Goal: Task Accomplishment & Management: Manage account settings

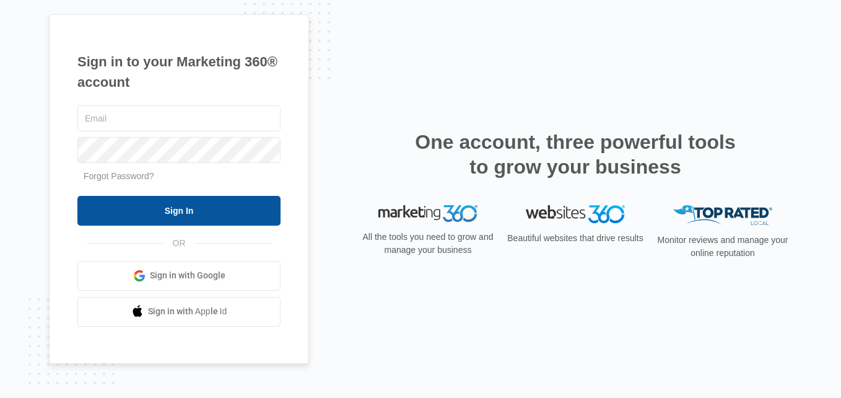
type input "[EMAIL_ADDRESS][DOMAIN_NAME]"
click at [154, 214] on input "Sign In" at bounding box center [178, 211] width 203 height 30
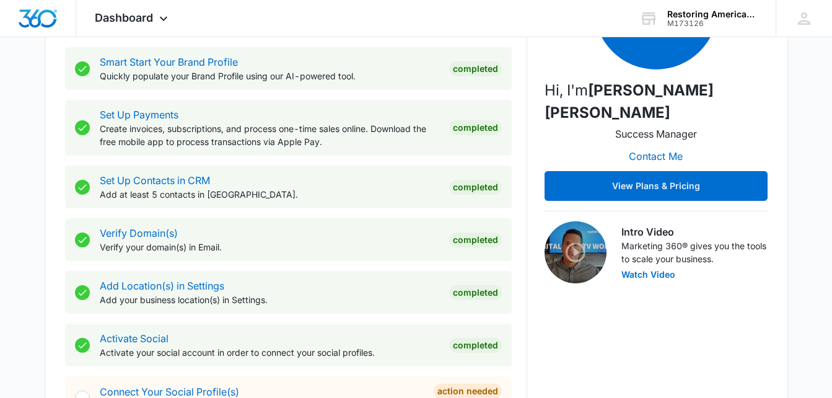
scroll to position [248, 0]
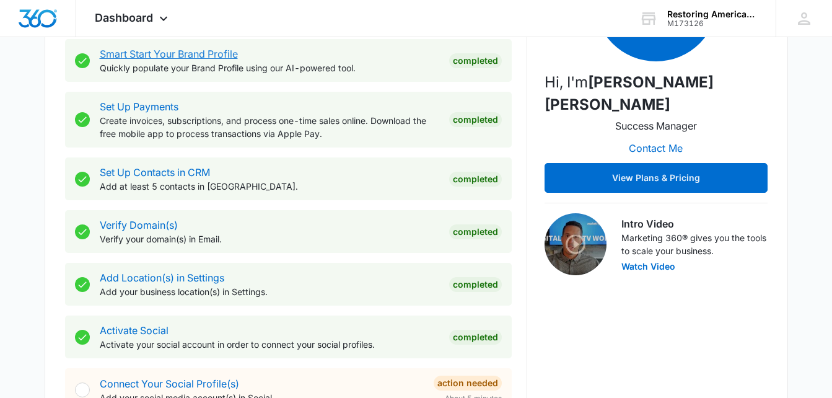
click at [197, 49] on link "Smart Start Your Brand Profile" at bounding box center [169, 54] width 138 height 12
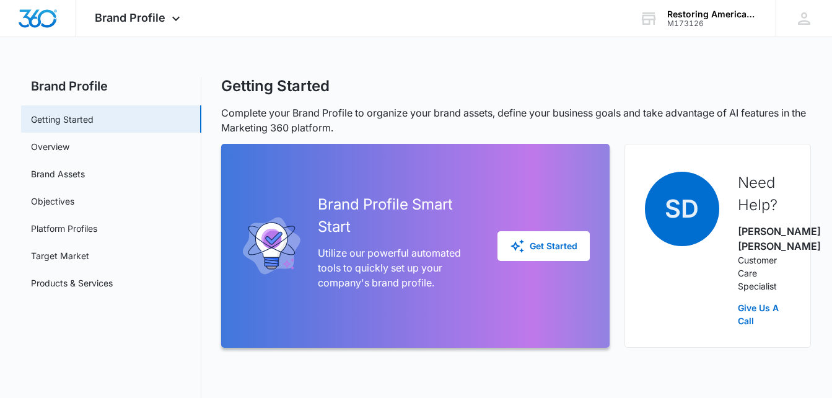
click at [197, 51] on div "Brand Profile Apps Reputation Websites Forms CRM Email Social Shop Payments POS…" at bounding box center [416, 281] width 832 height 563
click at [79, 283] on link "Products & Services" at bounding box center [72, 282] width 82 height 13
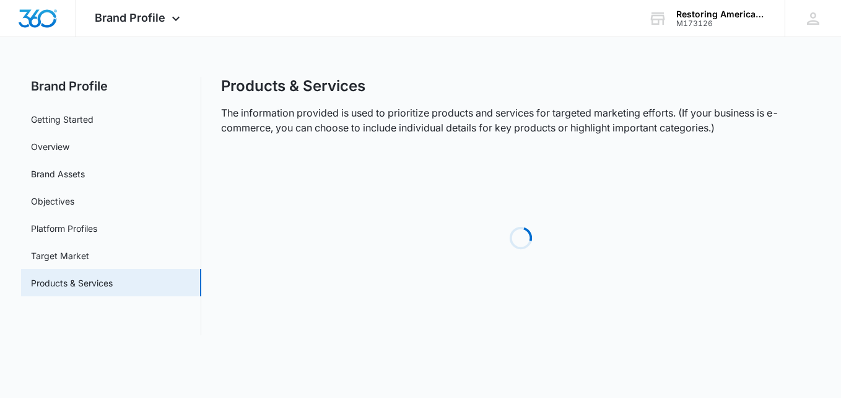
click at [79, 283] on link "Products & Services" at bounding box center [72, 282] width 82 height 13
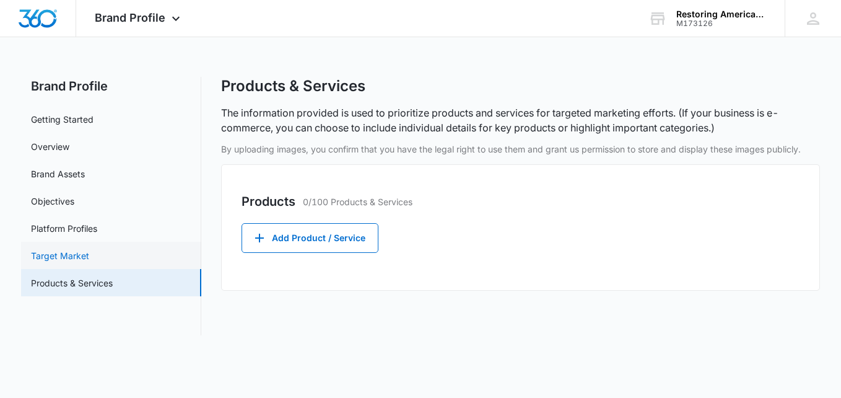
click at [77, 259] on link "Target Market" at bounding box center [60, 255] width 58 height 13
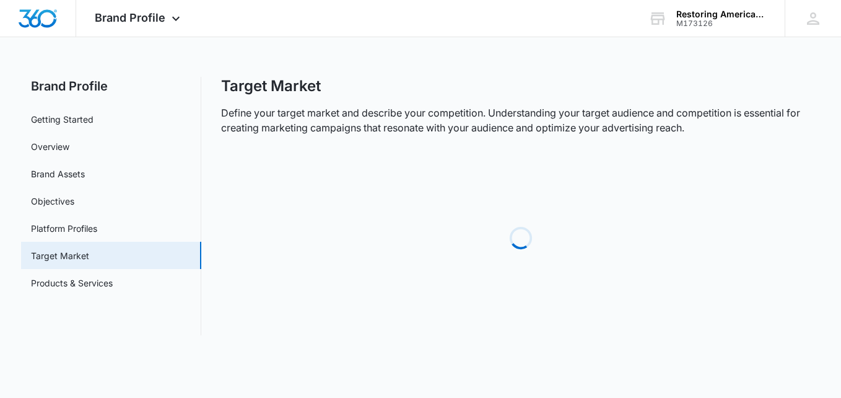
click at [77, 259] on link "Target Market" at bounding box center [60, 255] width 58 height 13
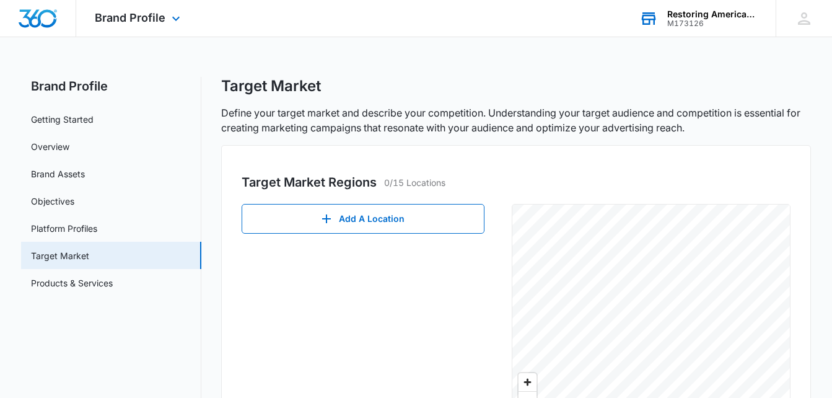
click at [693, 14] on div "Restoring Americans Values LLC" at bounding box center [712, 14] width 90 height 10
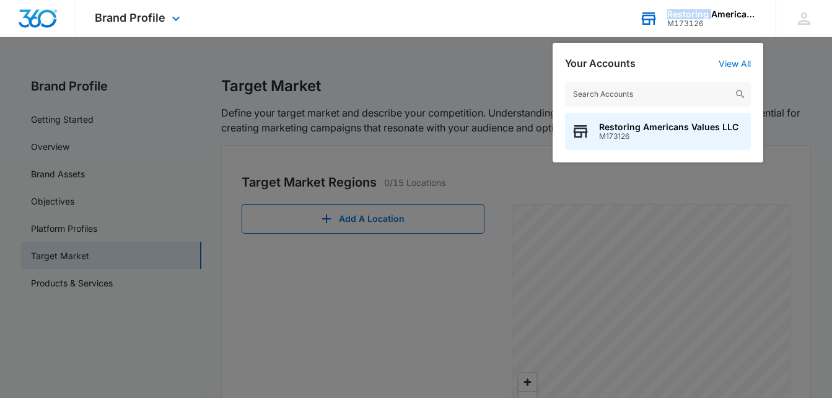
click at [695, 18] on div "Restoring Americans Values LLC" at bounding box center [712, 14] width 90 height 10
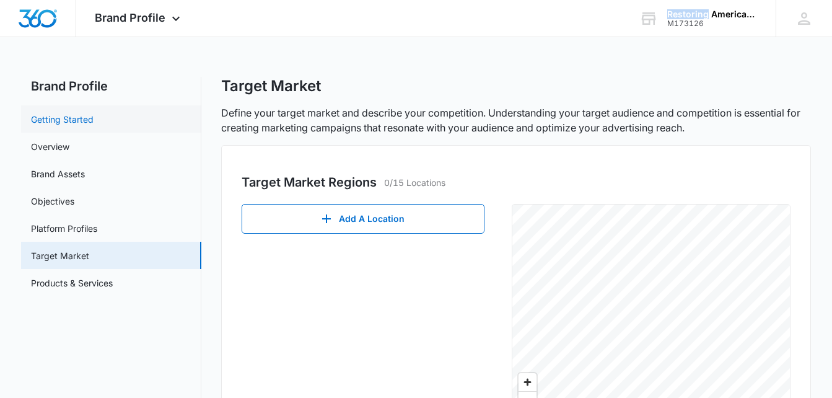
click at [83, 114] on link "Getting Started" at bounding box center [62, 119] width 63 height 13
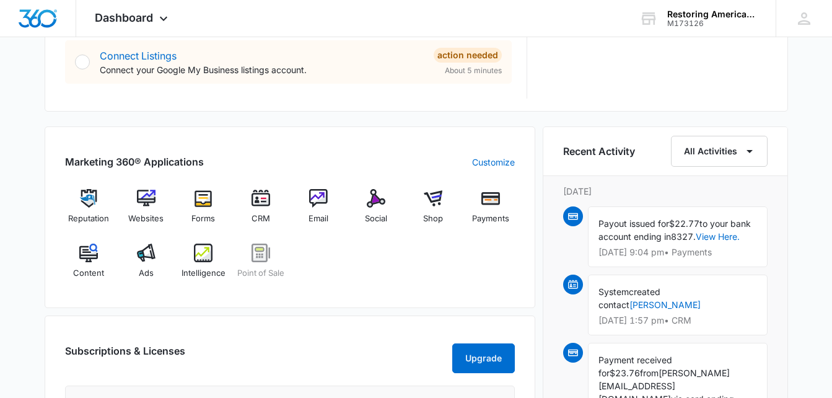
scroll to position [806, 0]
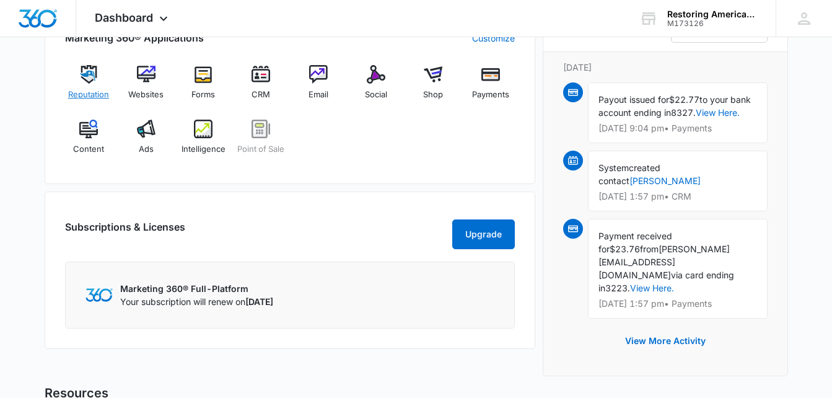
click at [88, 74] on img at bounding box center [88, 74] width 19 height 19
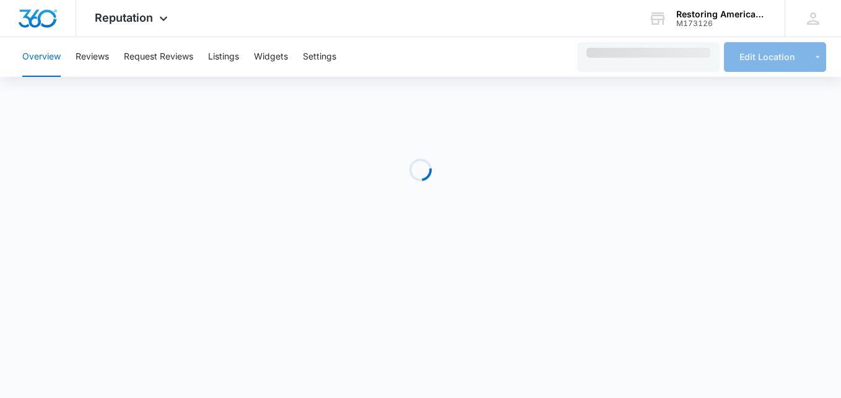
click at [88, 74] on button "Reviews" at bounding box center [92, 57] width 33 height 40
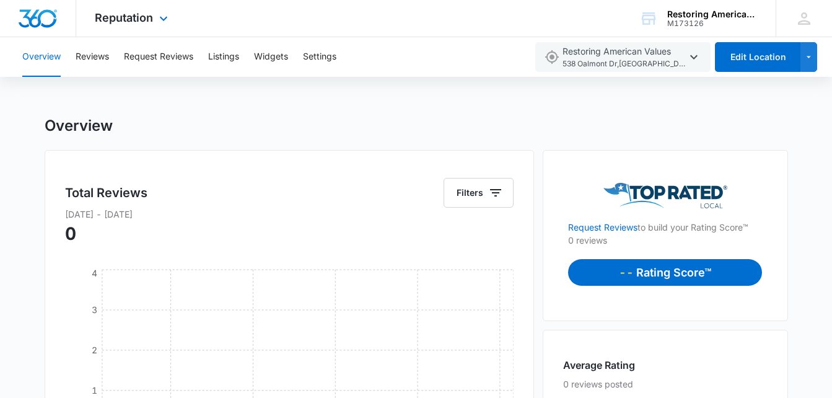
scroll to position [806, 0]
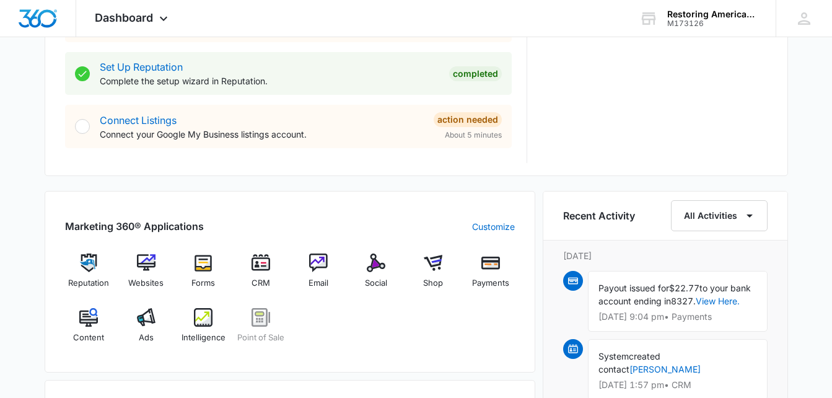
scroll to position [620, 0]
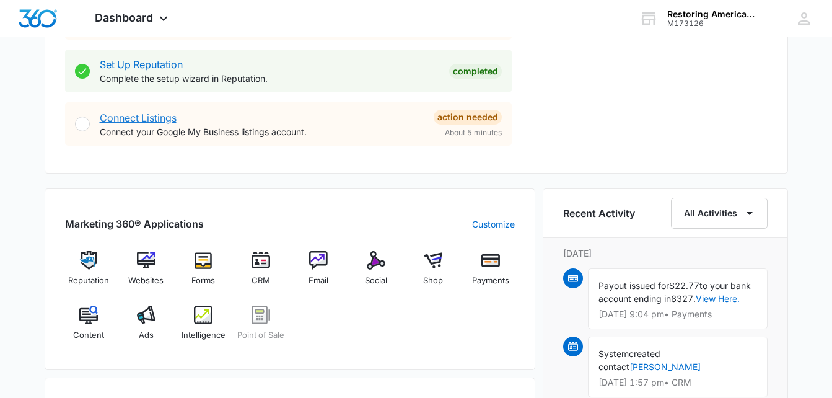
click at [161, 119] on link "Connect Listings" at bounding box center [138, 118] width 77 height 12
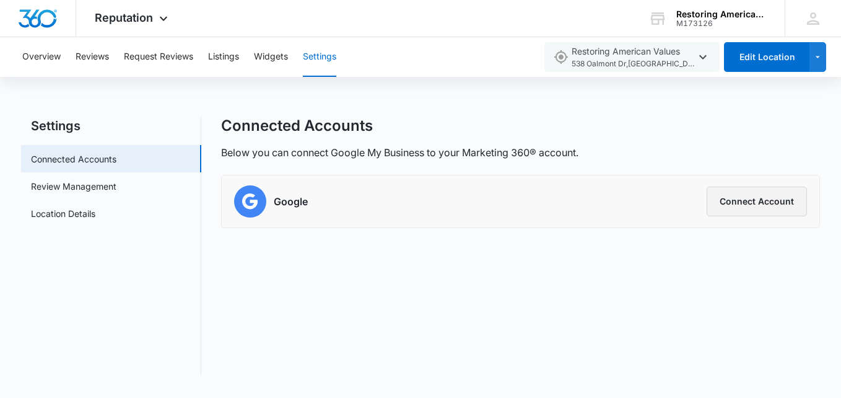
click at [739, 197] on button "Connect Account" at bounding box center [757, 202] width 100 height 30
click at [94, 152] on link "Connected Accounts" at bounding box center [74, 158] width 86 height 13
click at [96, 193] on link "Review Management" at bounding box center [74, 186] width 86 height 13
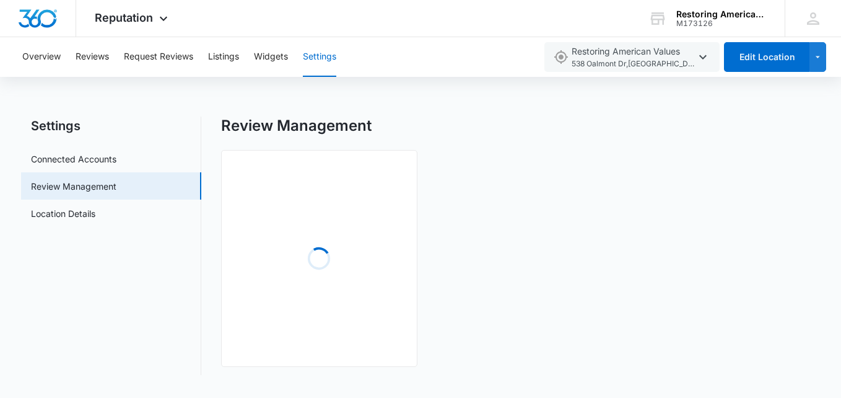
click at [96, 193] on link "Review Management" at bounding box center [74, 186] width 86 height 13
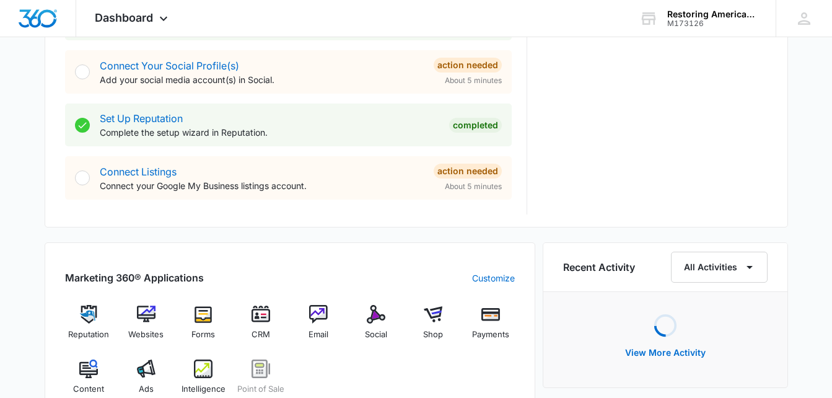
scroll to position [737, 0]
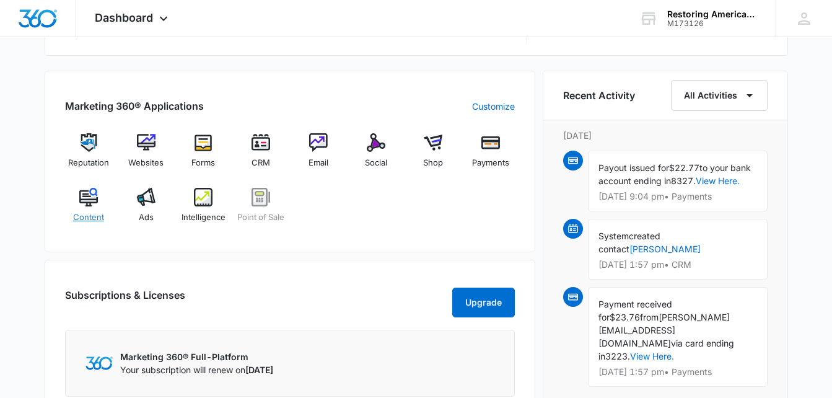
click at [94, 197] on img at bounding box center [88, 197] width 19 height 19
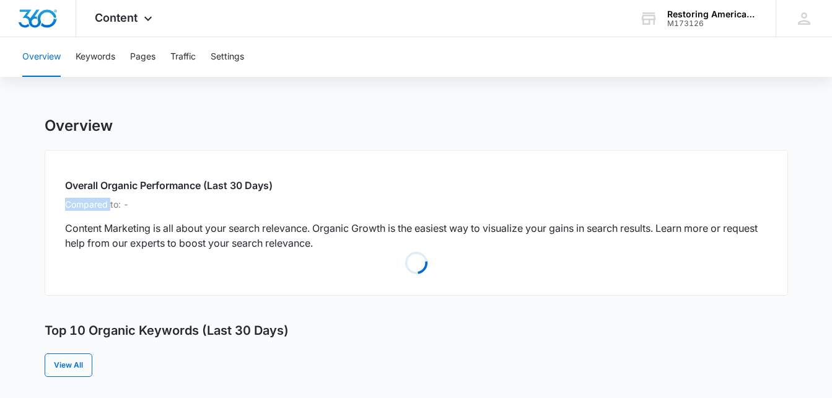
click at [93, 196] on div "Overall Organic Performance (Last 30 Days) Compared to: - Content Marketing is …" at bounding box center [417, 223] width 744 height 146
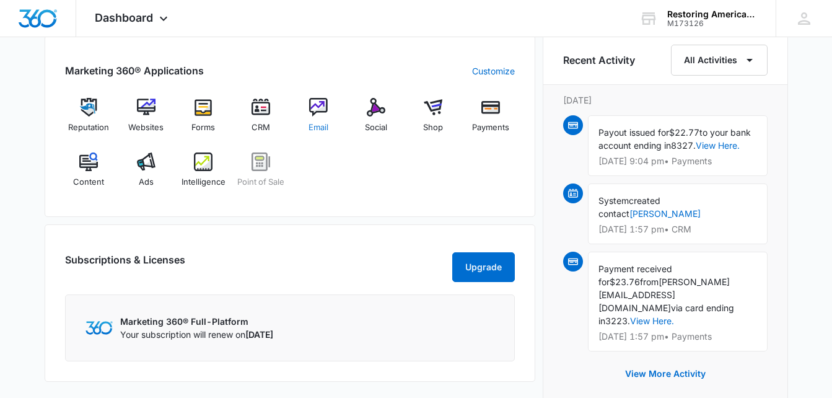
scroll to position [744, 0]
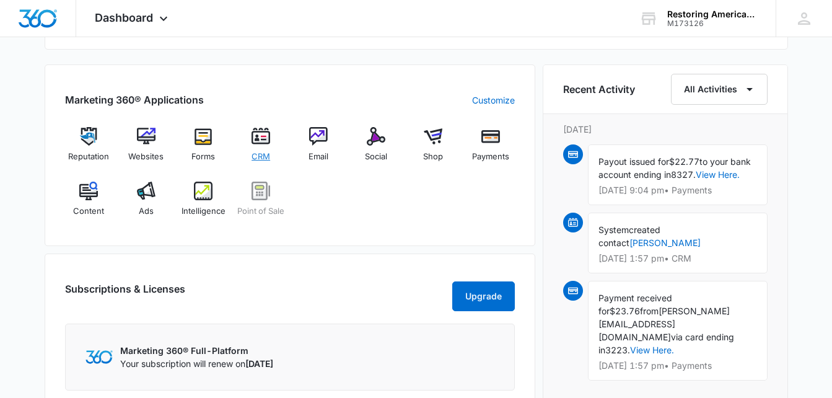
click at [261, 137] on img at bounding box center [261, 136] width 19 height 19
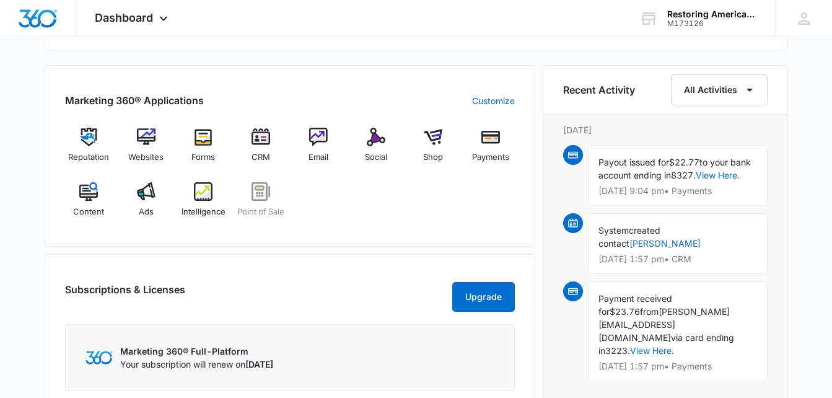
scroll to position [744, 0]
click at [146, 134] on img at bounding box center [146, 136] width 19 height 19
